Goal: Transaction & Acquisition: Download file/media

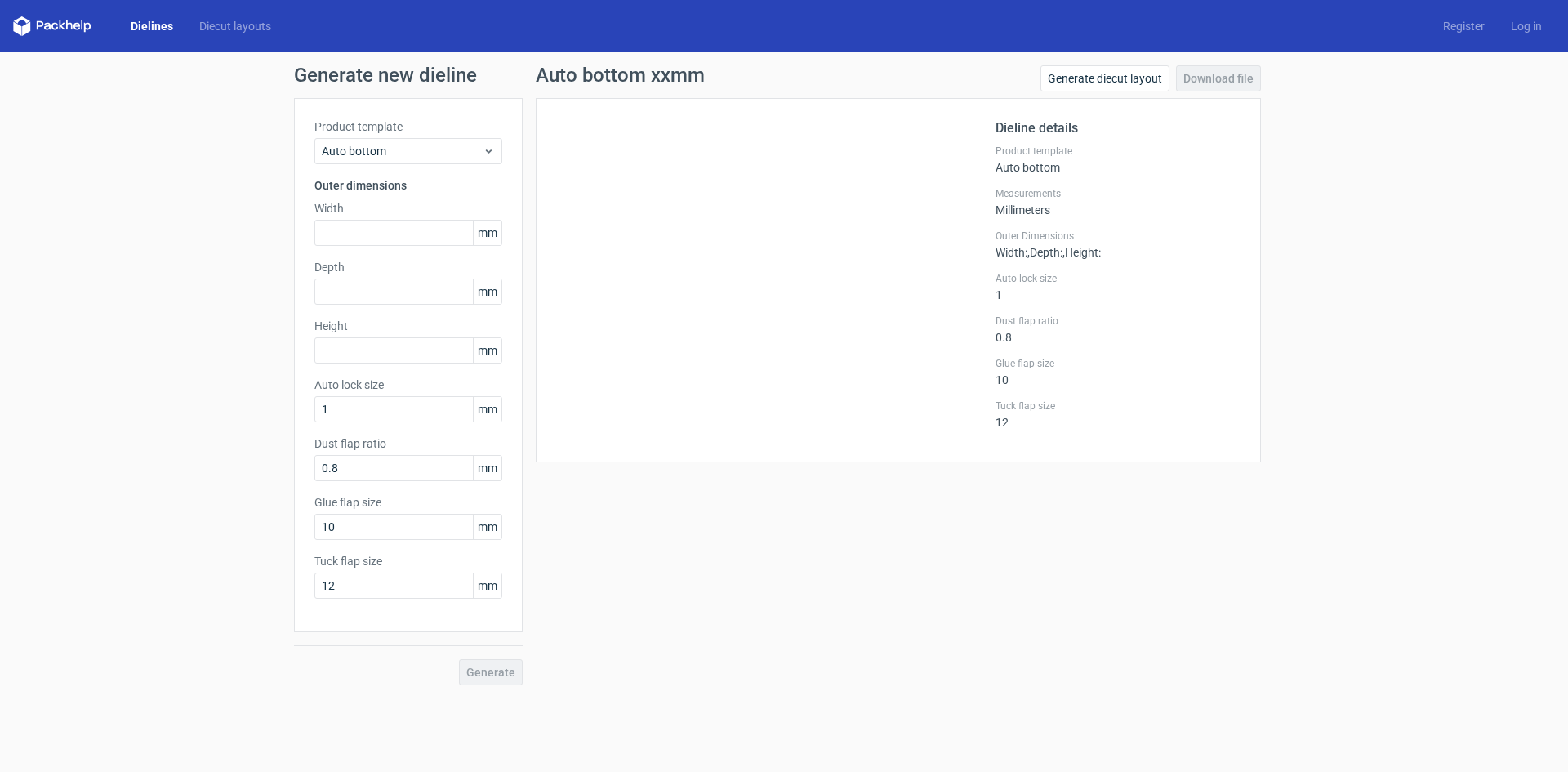
click at [142, 22] on link "Dielines" at bounding box center [152, 26] width 69 height 16
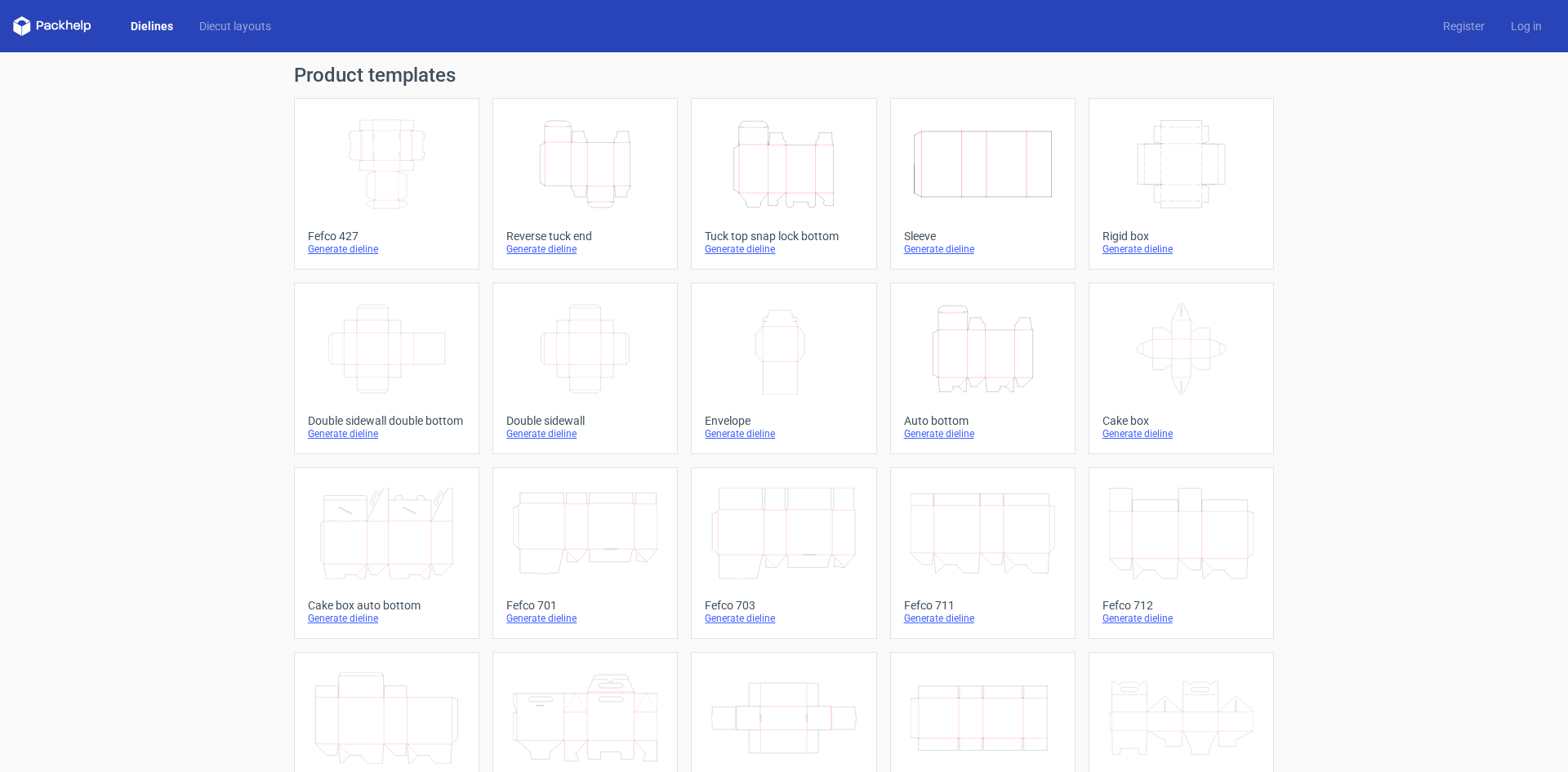
click at [986, 370] on icon "Height Depth Width" at bounding box center [983, 349] width 145 height 92
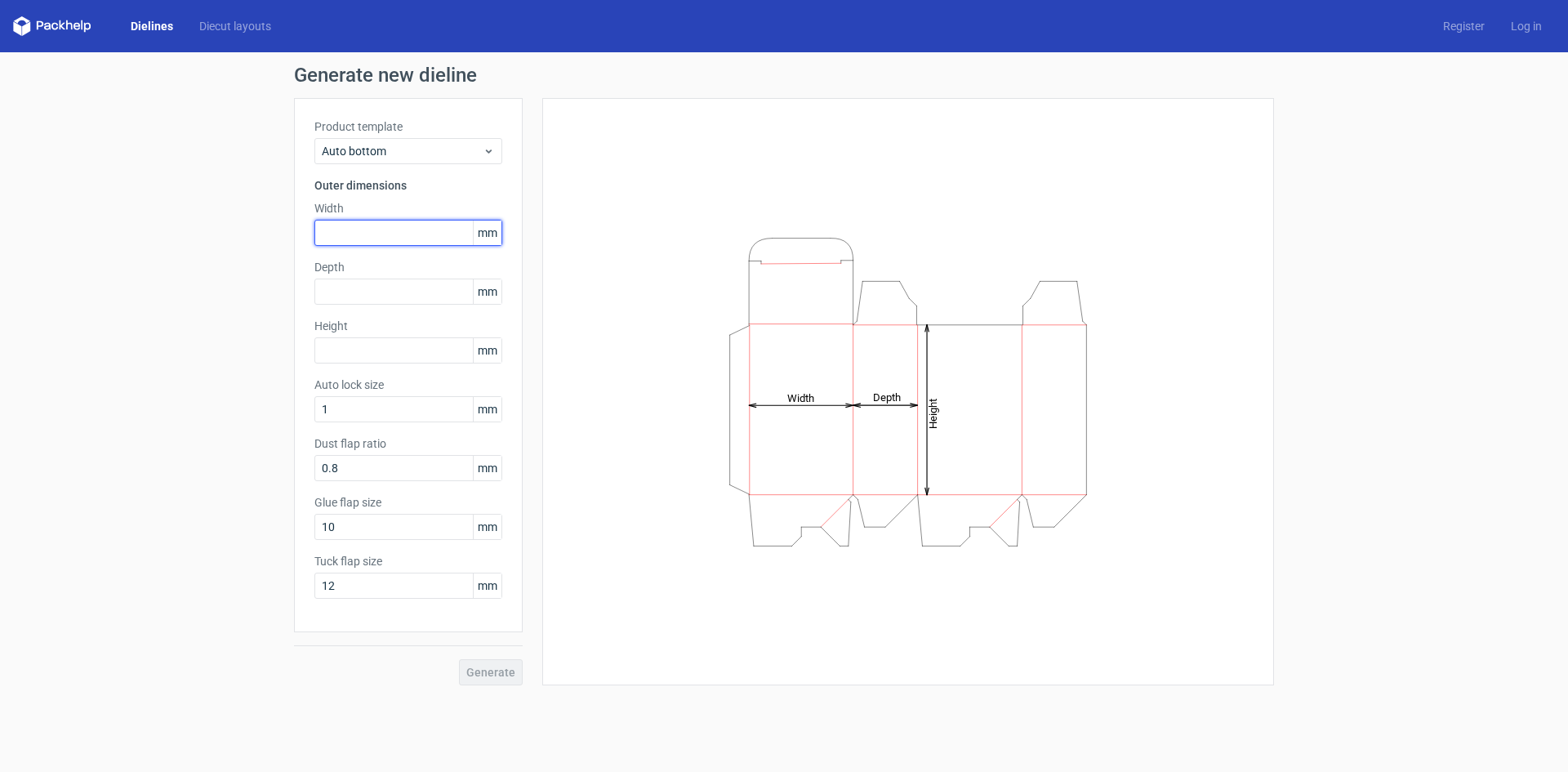
click at [419, 226] on input "text" at bounding box center [408, 233] width 188 height 26
type input "95"
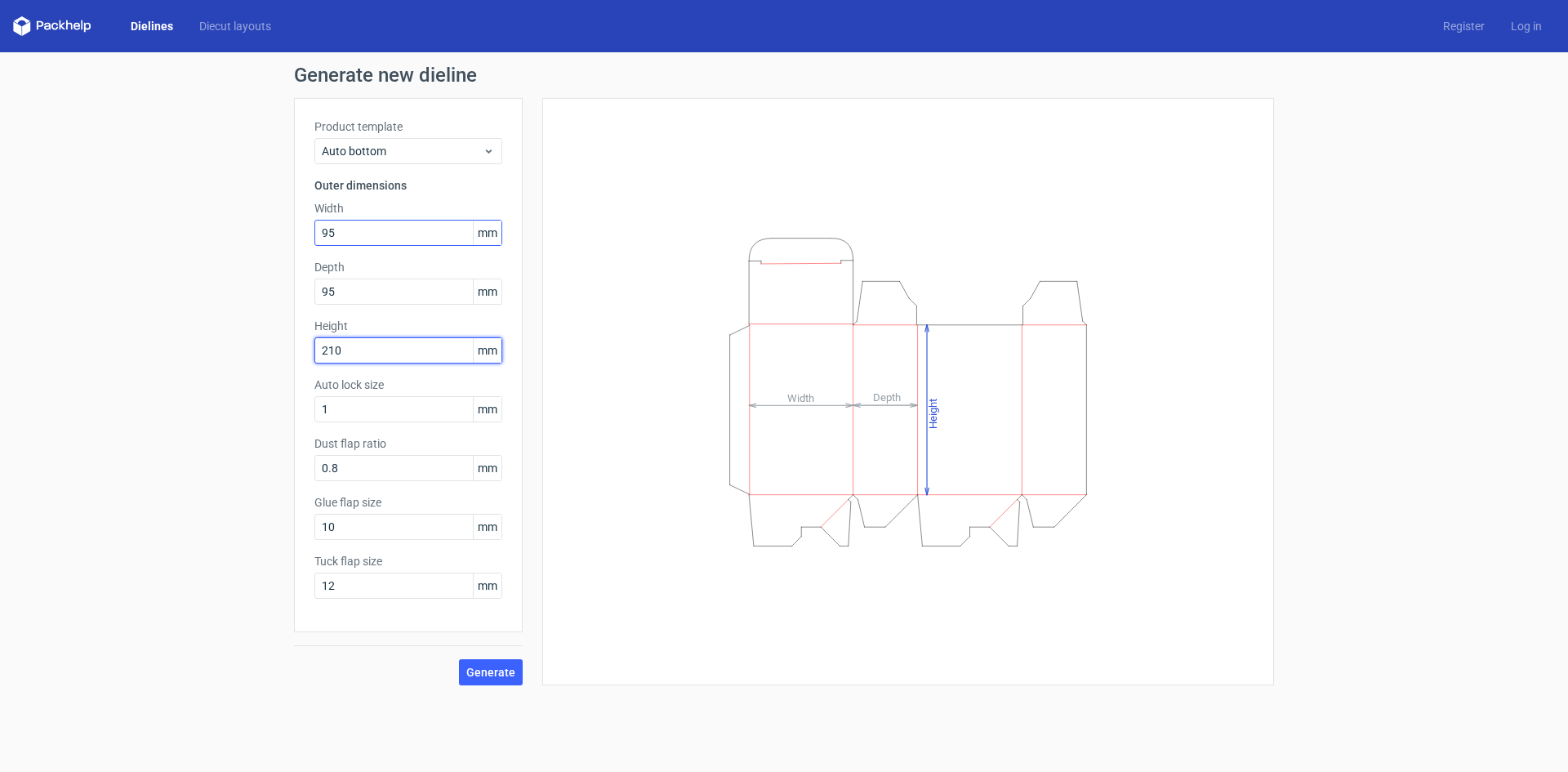
type input "210"
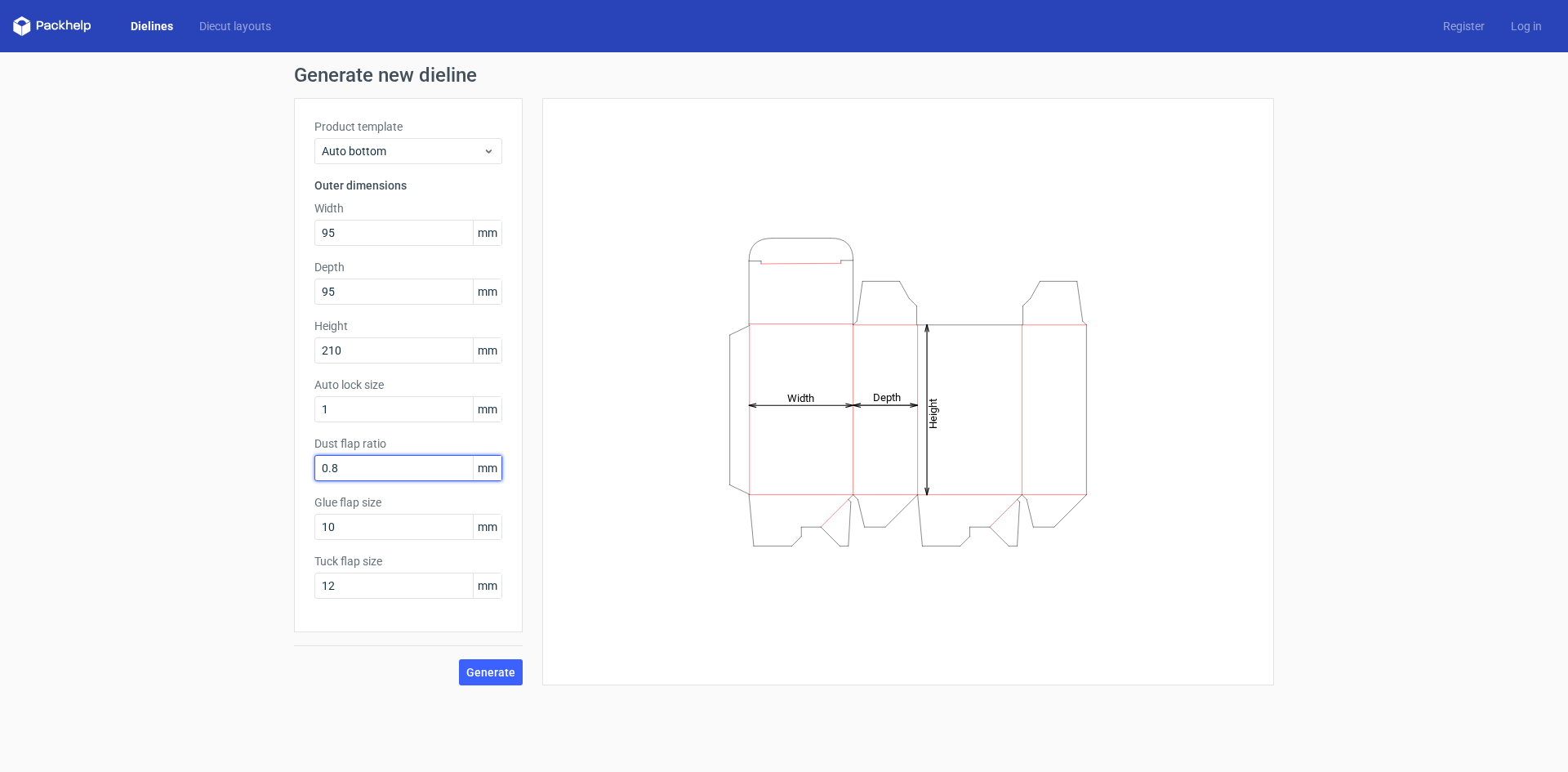
click at [401, 463] on input "0.8" at bounding box center [408, 468] width 188 height 26
click at [396, 536] on input "10" at bounding box center [408, 526] width 188 height 26
click at [379, 581] on input "12" at bounding box center [408, 585] width 188 height 26
click at [370, 514] on input "10" at bounding box center [408, 526] width 188 height 26
click at [381, 467] on input "0.8" at bounding box center [408, 468] width 188 height 26
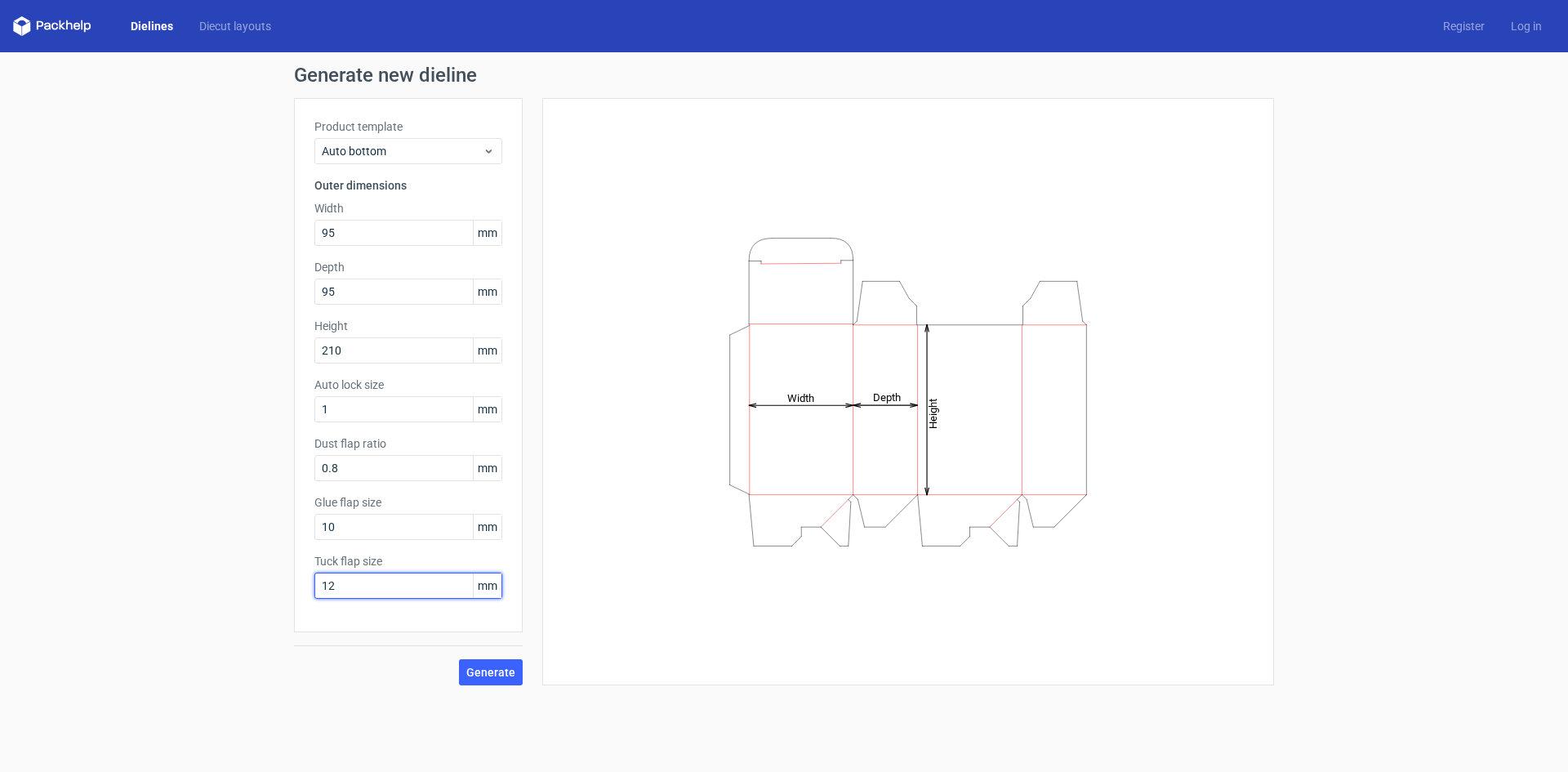
click at [377, 582] on input "12" at bounding box center [408, 585] width 188 height 26
click at [378, 477] on input "0.8" at bounding box center [408, 468] width 188 height 26
click at [362, 472] on input "05" at bounding box center [408, 468] width 188 height 26
click at [355, 464] on input "05" at bounding box center [408, 468] width 188 height 26
click at [355, 464] on input "08" at bounding box center [408, 468] width 188 height 26
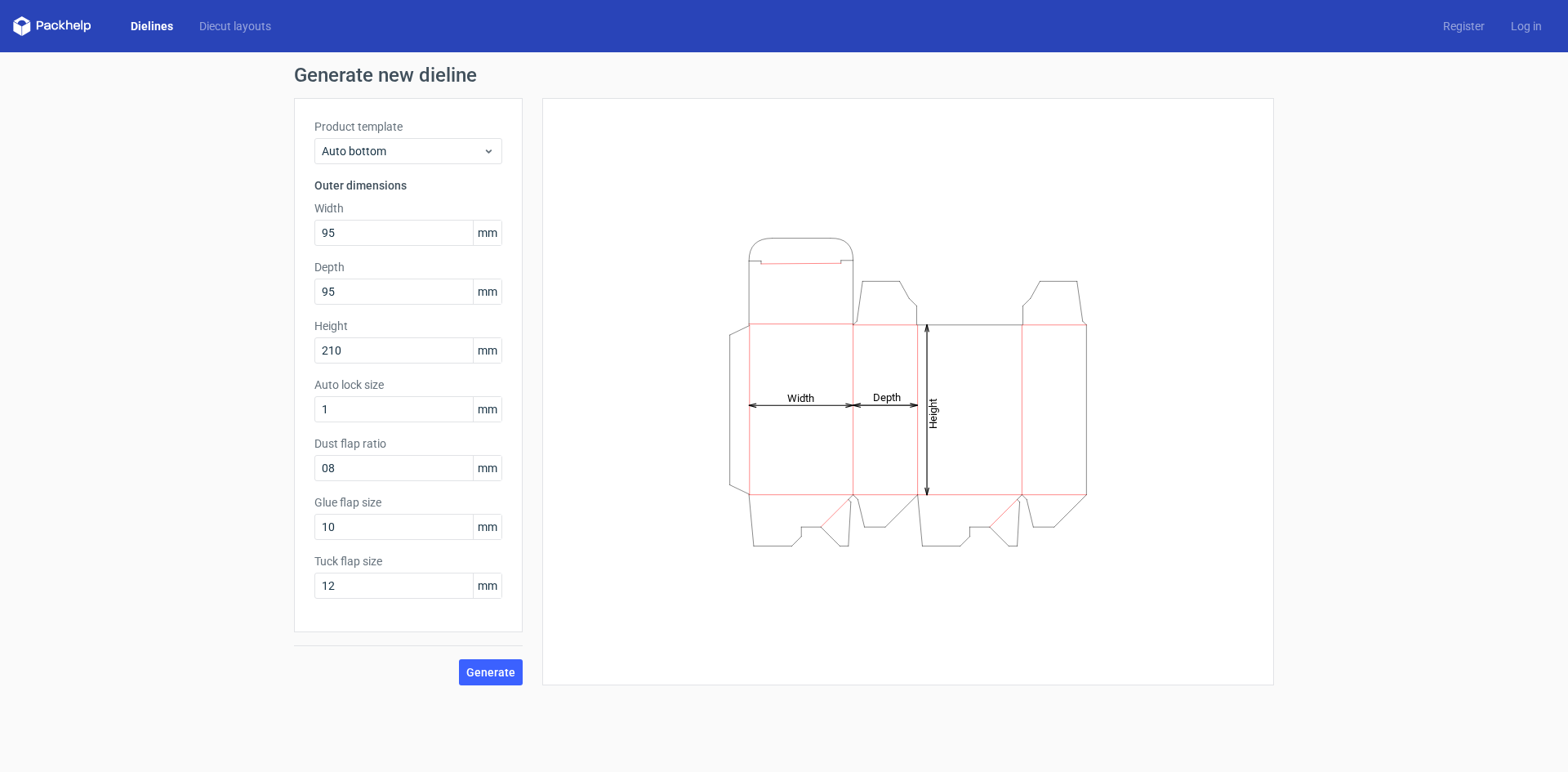
click at [394, 492] on div "Product template Auto bottom Outer dimensions Width 95 mm Depth 95 mm Height 21…" at bounding box center [407, 365] width 229 height 534
click at [378, 481] on div "Product template Auto bottom Outer dimensions Width 95 mm Depth 95 mm Height 21…" at bounding box center [407, 365] width 229 height 534
click at [384, 458] on input "08" at bounding box center [408, 468] width 188 height 26
type input "0"
type input "8"
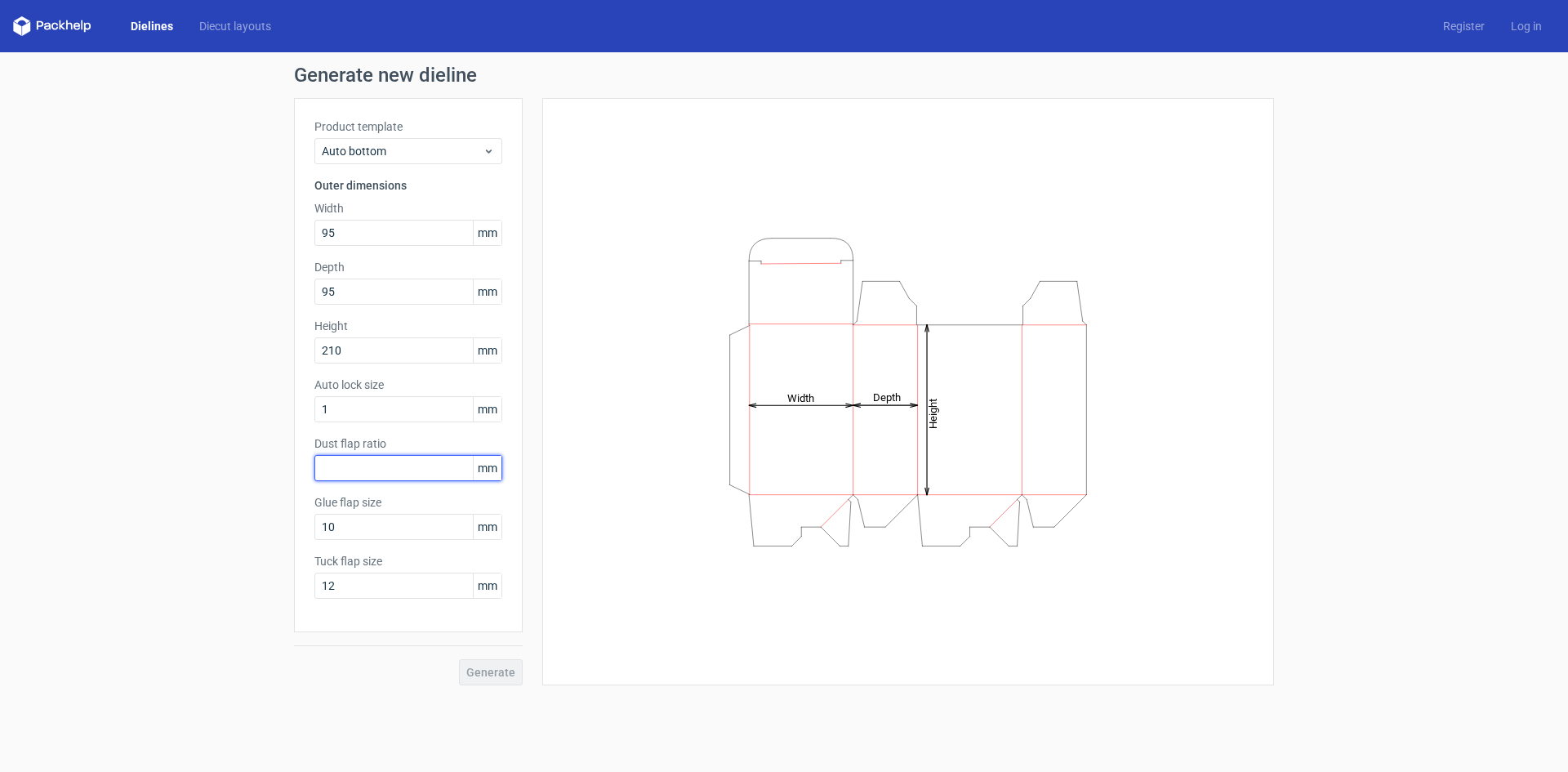
type input "1"
type input "5"
click at [488, 663] on button "Generate" at bounding box center [491, 672] width 64 height 26
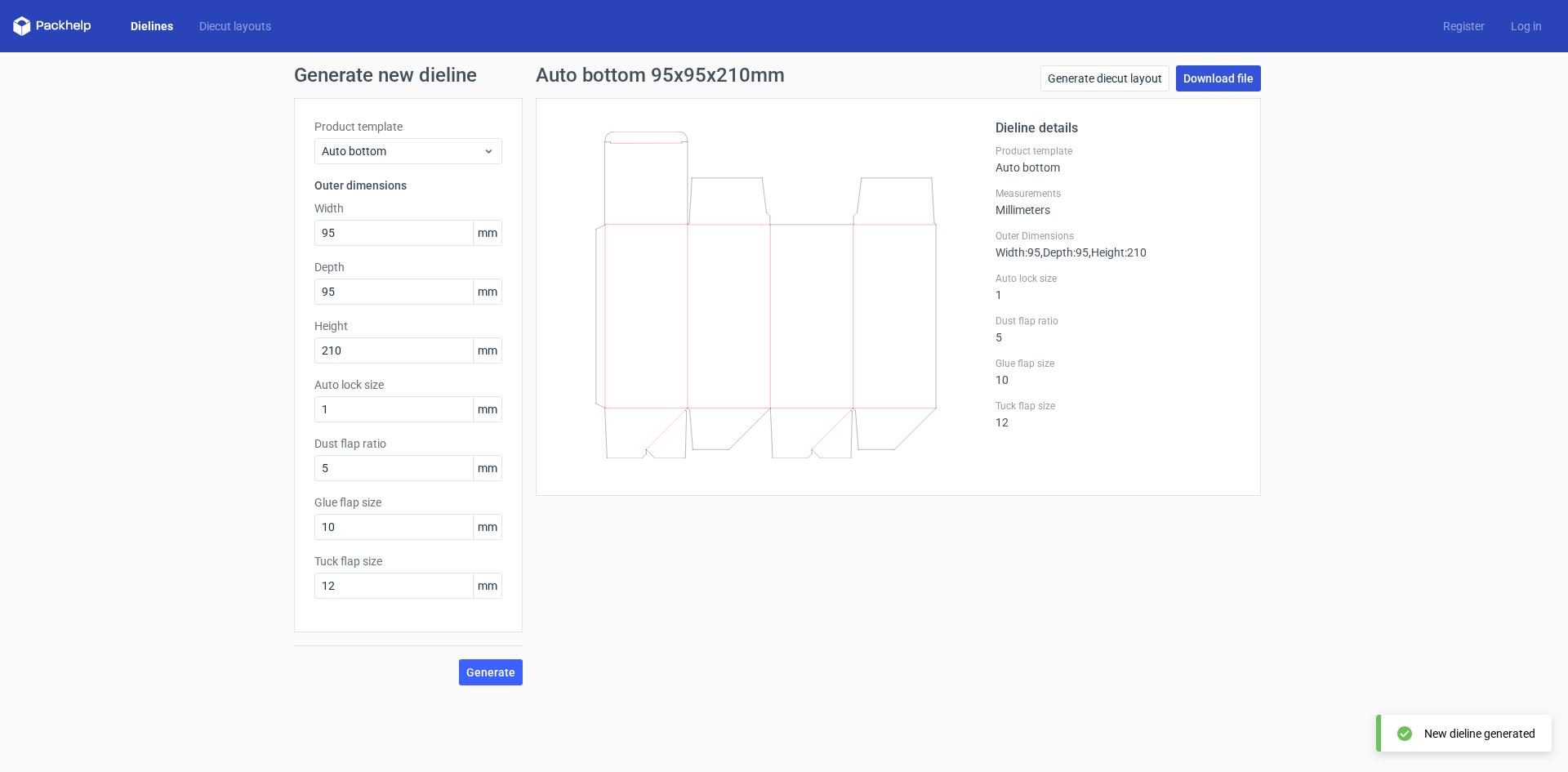
click at [1225, 68] on link "Download file" at bounding box center [1218, 78] width 85 height 26
